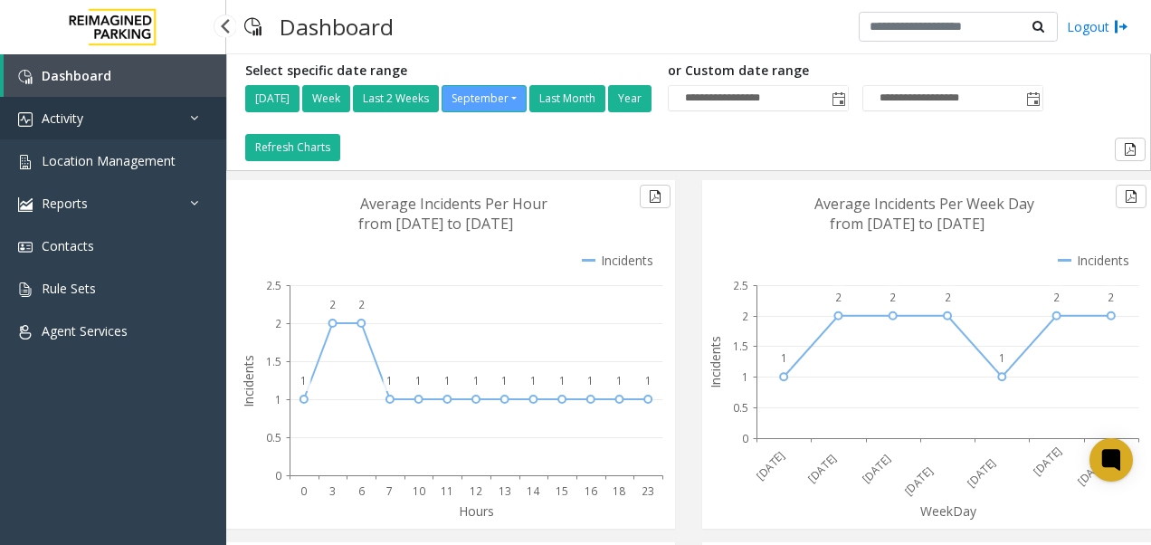
click at [149, 119] on link "Activity" at bounding box center [113, 118] width 226 height 43
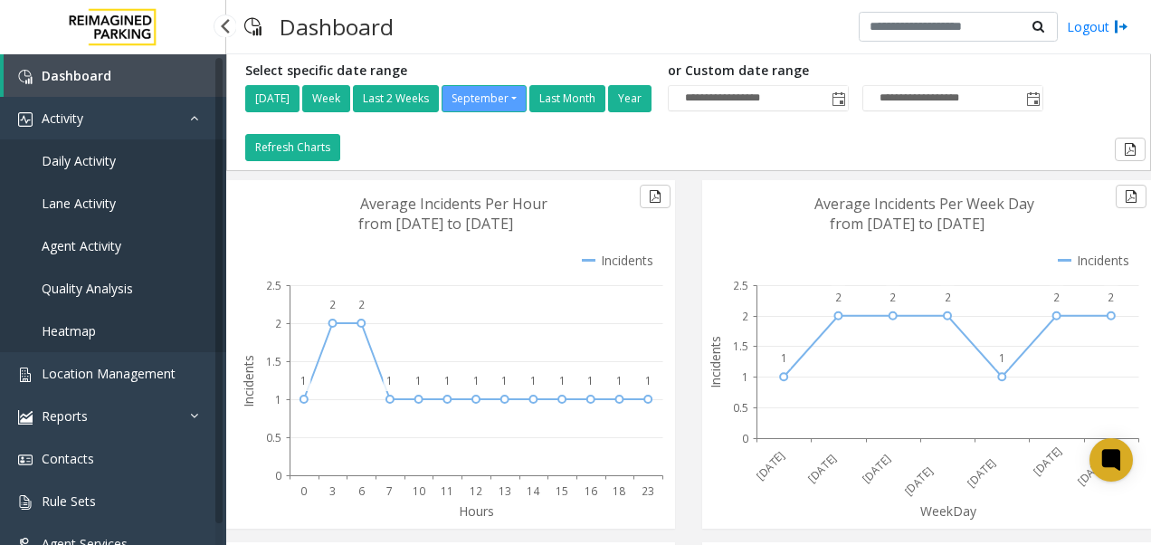
click at [148, 157] on link "Daily Activity" at bounding box center [113, 160] width 226 height 43
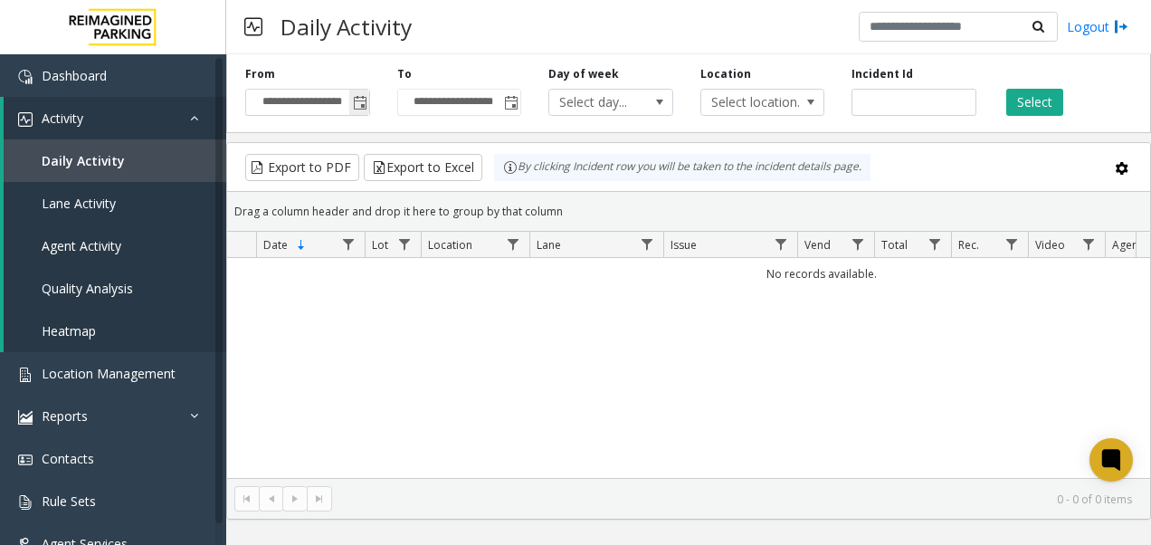
click at [367, 103] on span "Toggle popup" at bounding box center [360, 103] width 14 height 14
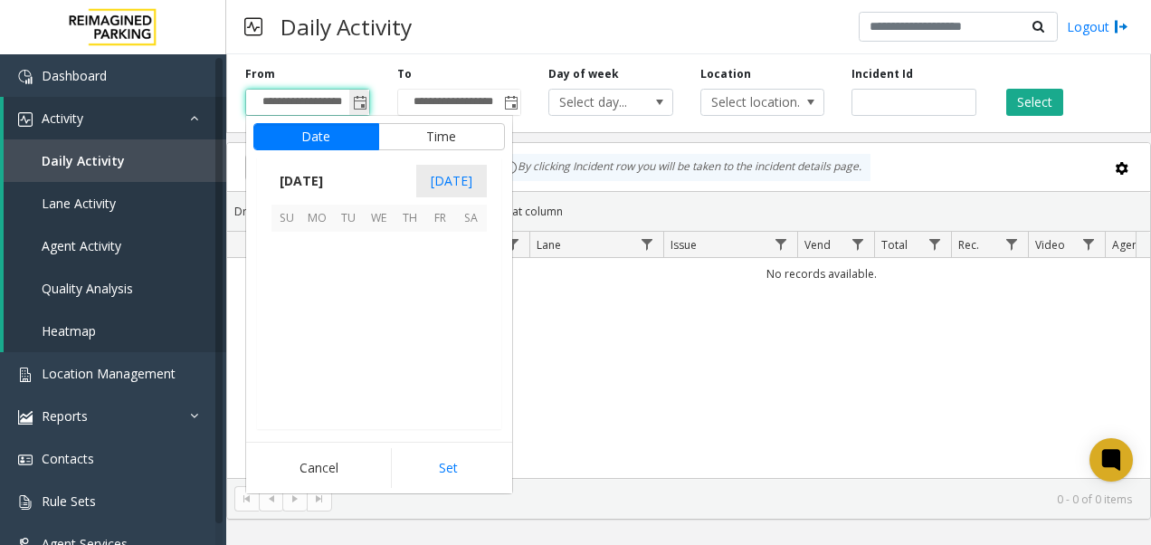
scroll to position [324828, 0]
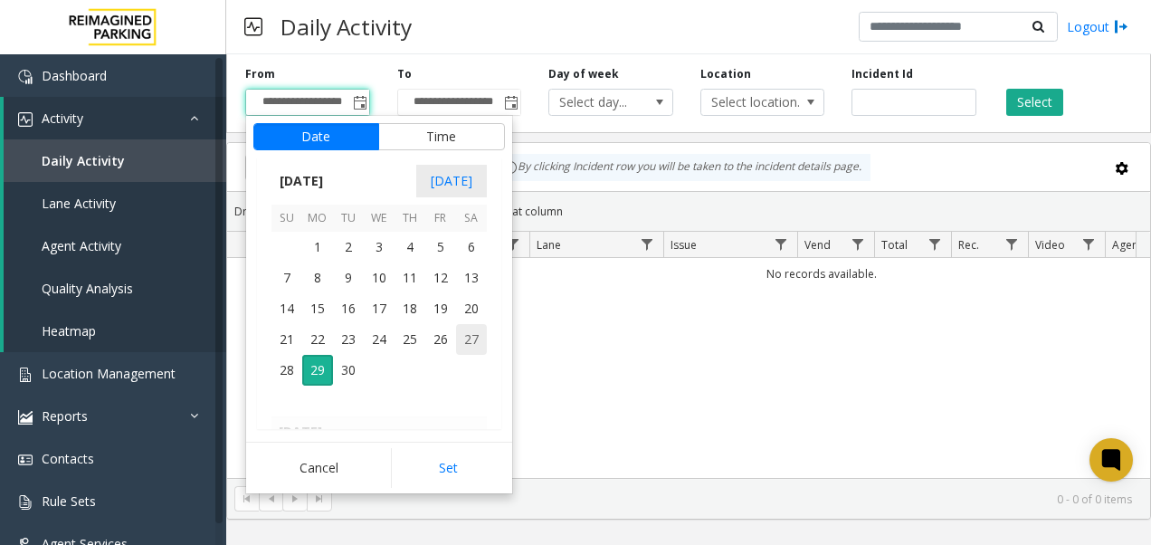
click at [460, 345] on span "27" at bounding box center [471, 339] width 31 height 31
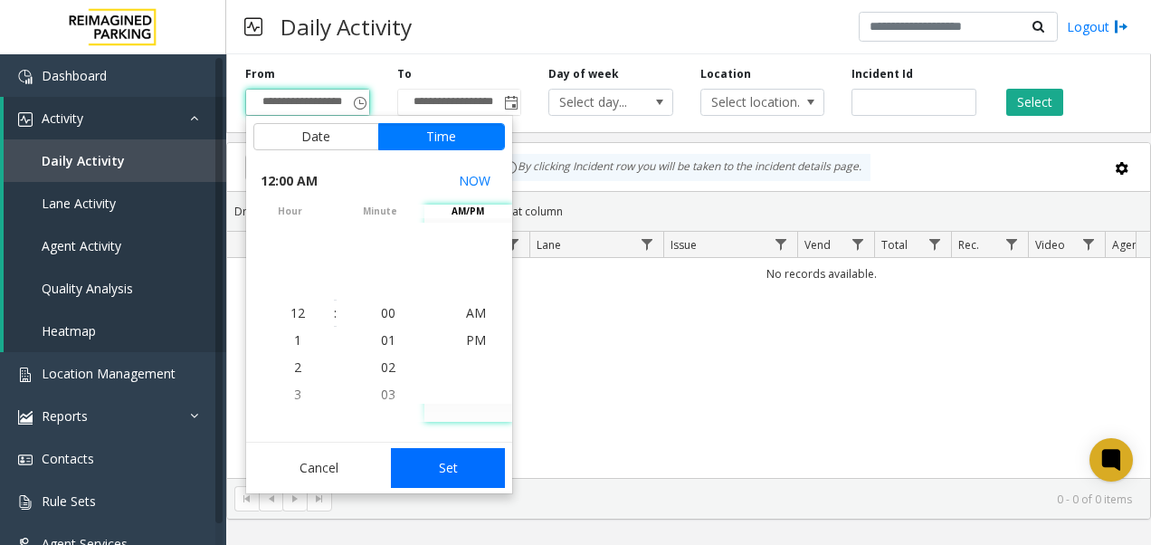
click at [456, 457] on button "Set" at bounding box center [448, 468] width 114 height 40
type input "**********"
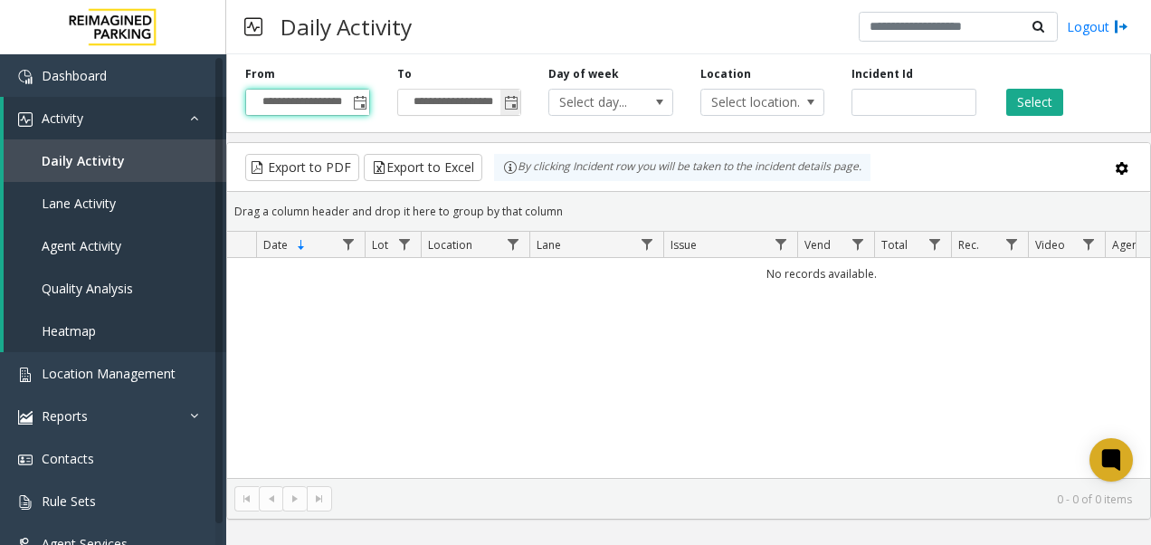
click at [517, 107] on span "Toggle popup" at bounding box center [511, 103] width 14 height 14
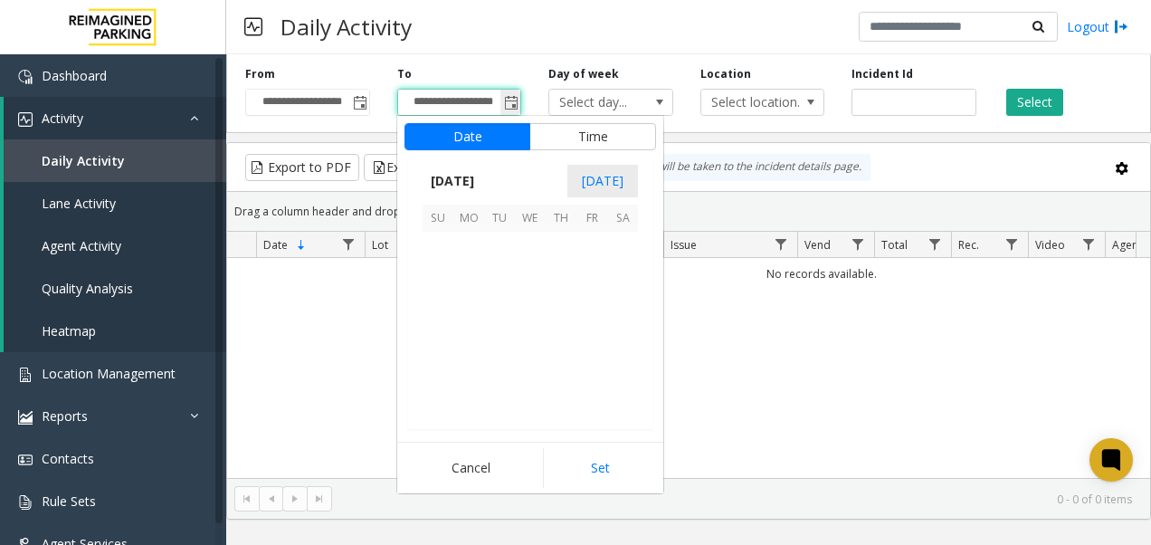
scroll to position [27, 0]
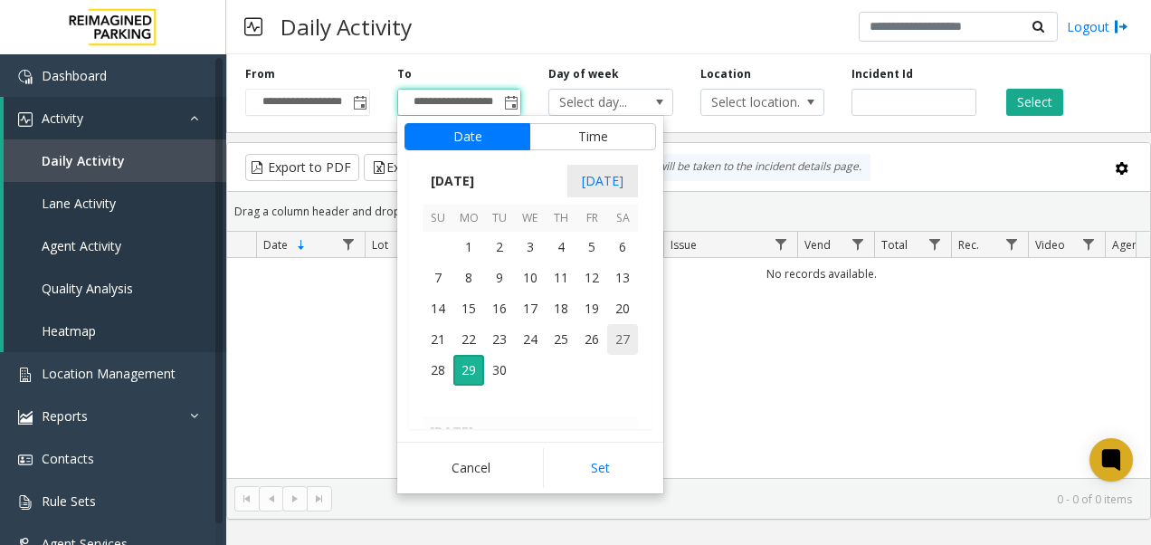
click at [632, 342] on span "27" at bounding box center [622, 339] width 31 height 31
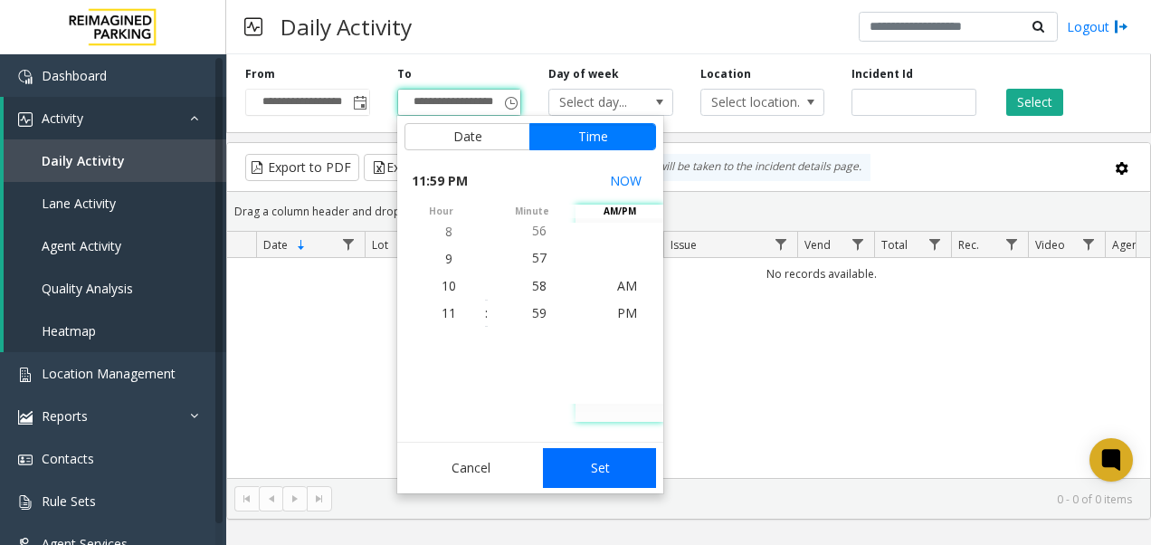
click at [601, 461] on button "Set" at bounding box center [600, 468] width 114 height 40
type input "**********"
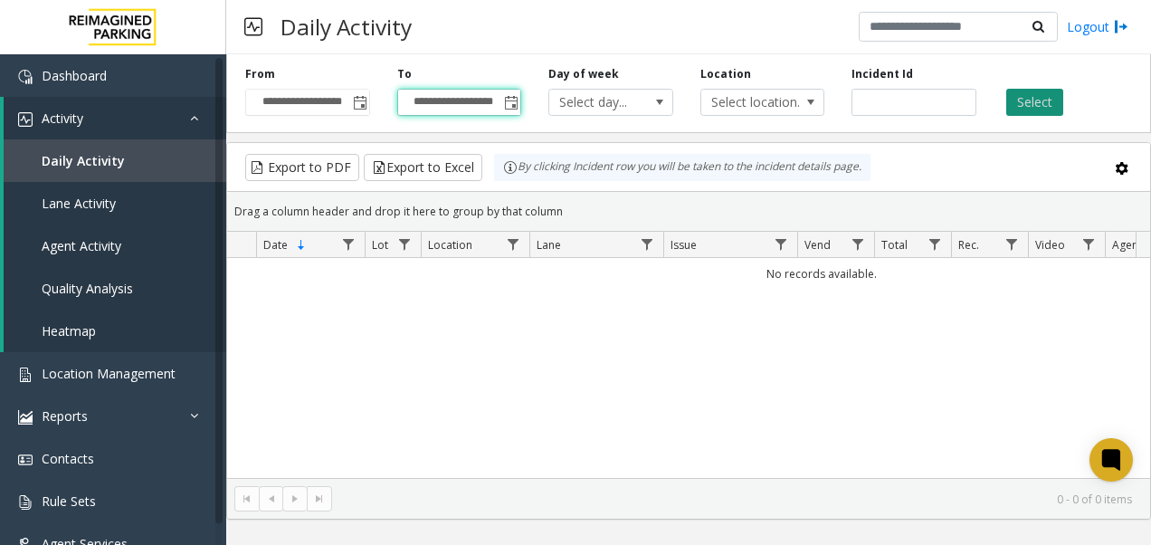
click at [1032, 109] on button "Select" at bounding box center [1034, 102] width 57 height 27
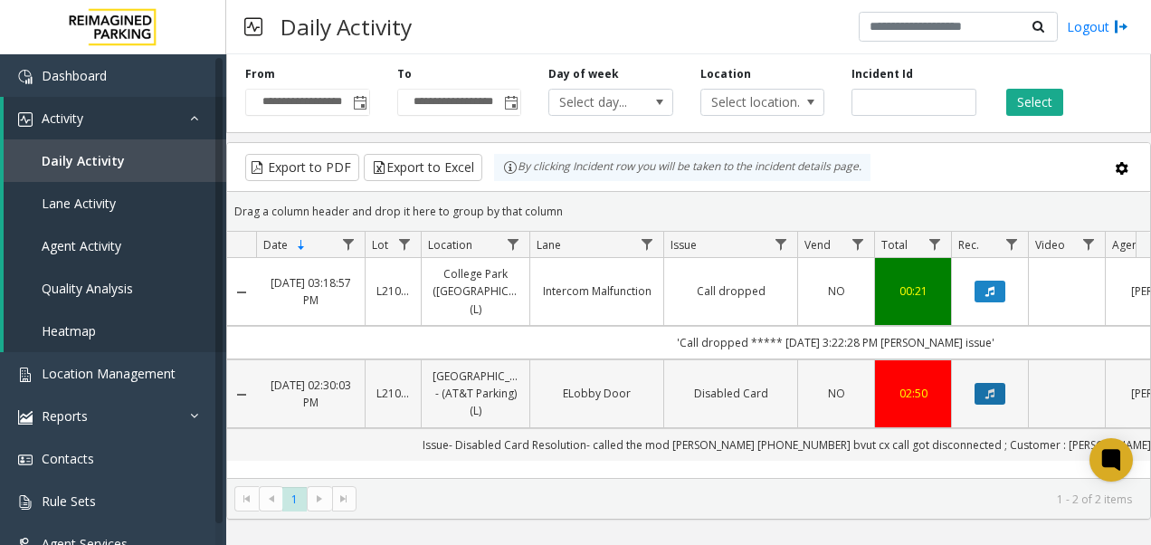
click at [994, 388] on icon "Data table" at bounding box center [990, 393] width 9 height 11
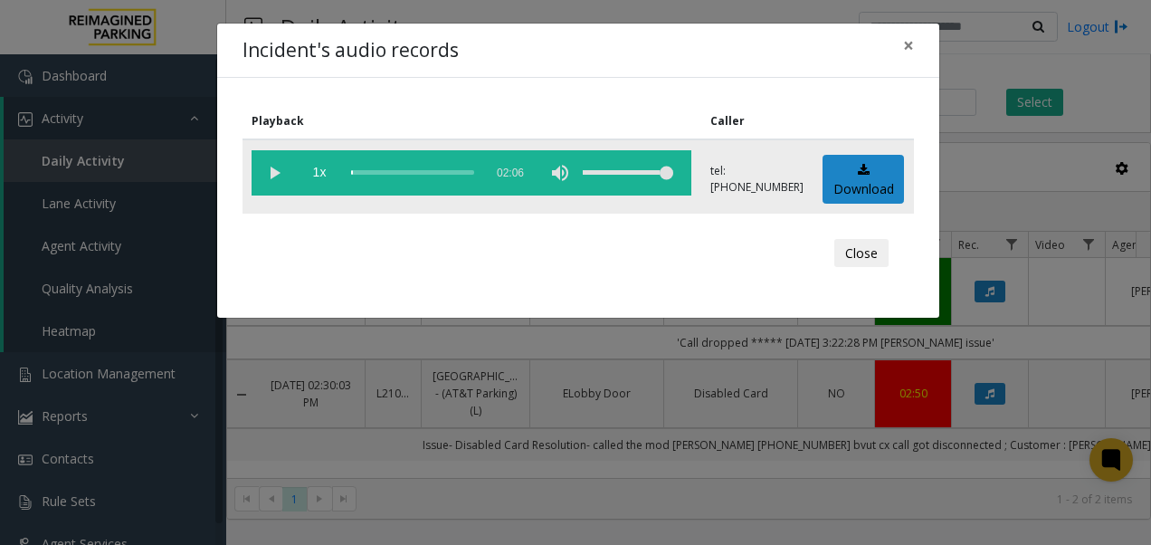
click at [269, 170] on vg-play-pause at bounding box center [274, 172] width 45 height 45
click at [415, 169] on div "scrub bar" at bounding box center [412, 172] width 123 height 45
click at [424, 170] on div "scrub bar" at bounding box center [412, 172] width 123 height 45
click at [431, 170] on div "scrub bar" at bounding box center [412, 172] width 123 height 45
click at [452, 170] on div "scrub bar" at bounding box center [412, 172] width 123 height 45
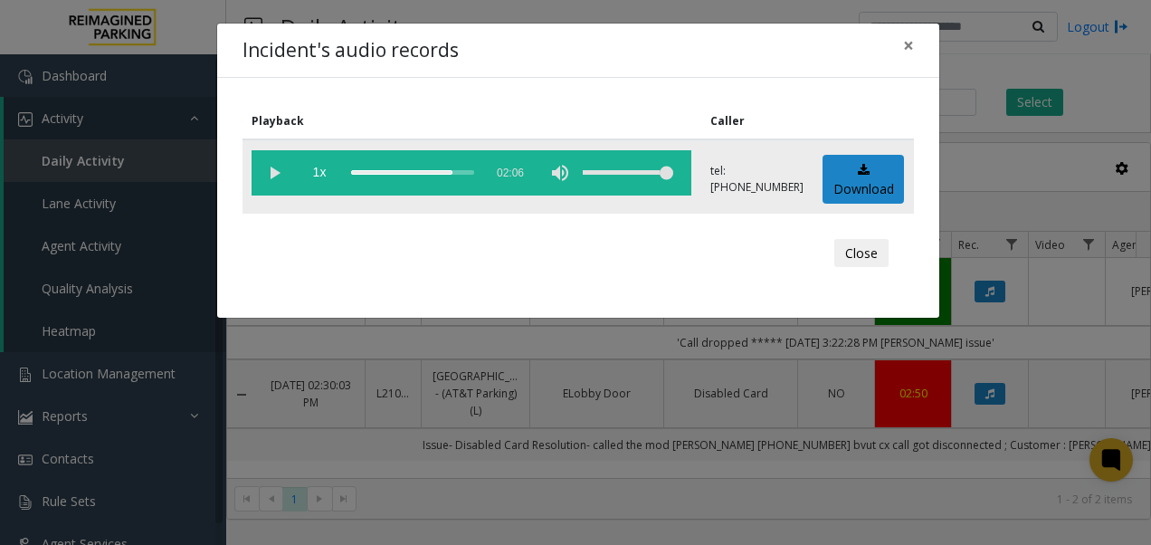
click at [461, 170] on div "scrub bar" at bounding box center [412, 172] width 123 height 45
click at [469, 171] on div "scrub bar" at bounding box center [412, 172] width 123 height 45
click at [474, 173] on div "scrub bar" at bounding box center [412, 172] width 123 height 45
click at [907, 46] on span "×" at bounding box center [908, 45] width 11 height 25
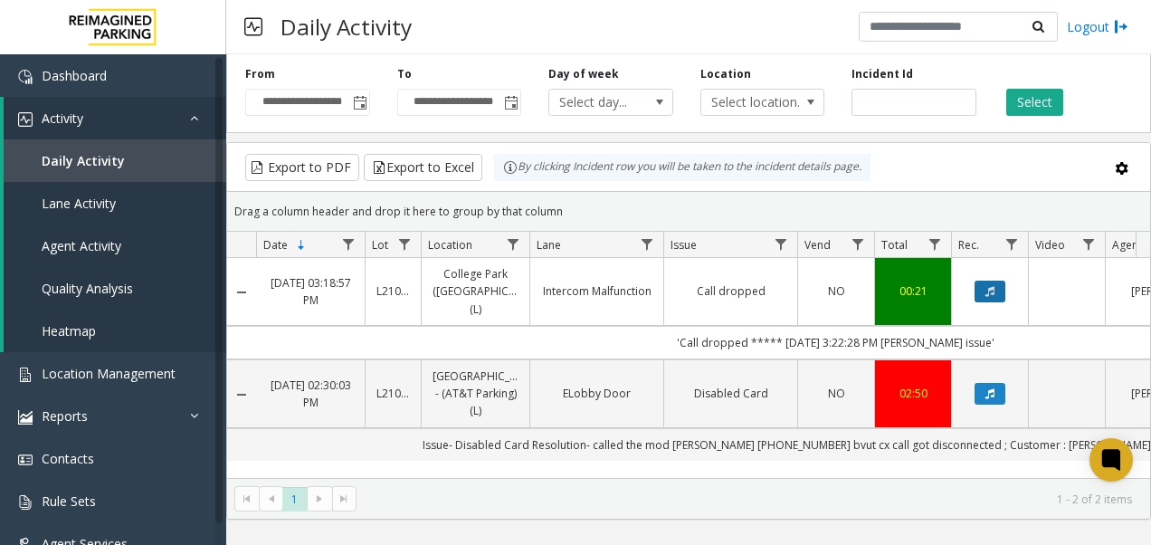
click at [987, 282] on button "Data table" at bounding box center [990, 292] width 31 height 22
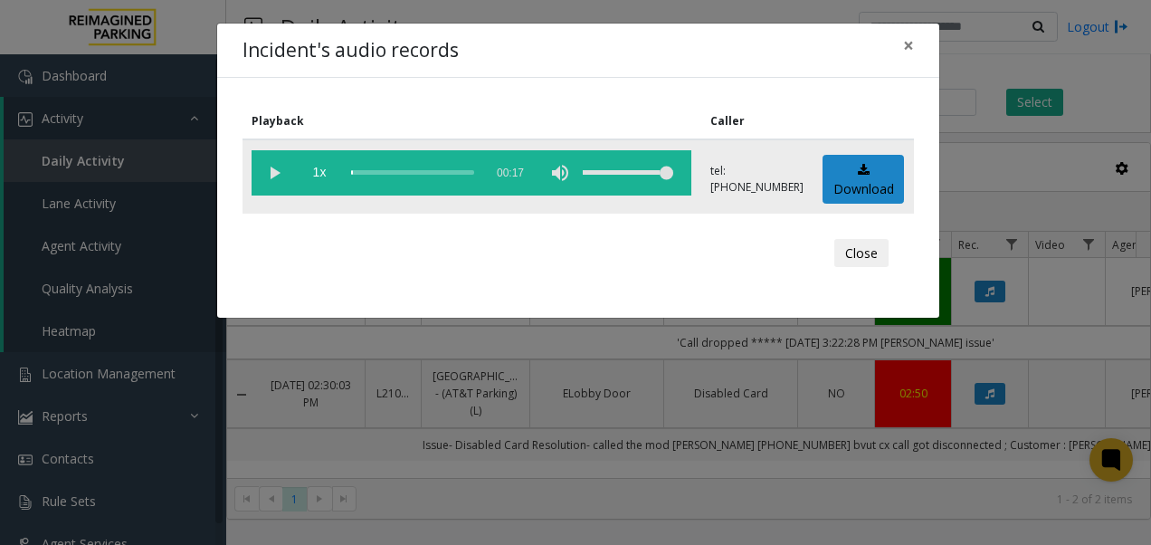
click at [261, 167] on vg-play-pause at bounding box center [274, 172] width 45 height 45
click at [907, 45] on span "×" at bounding box center [908, 45] width 11 height 25
